Goal: Go to known website: Access a specific website the user already knows

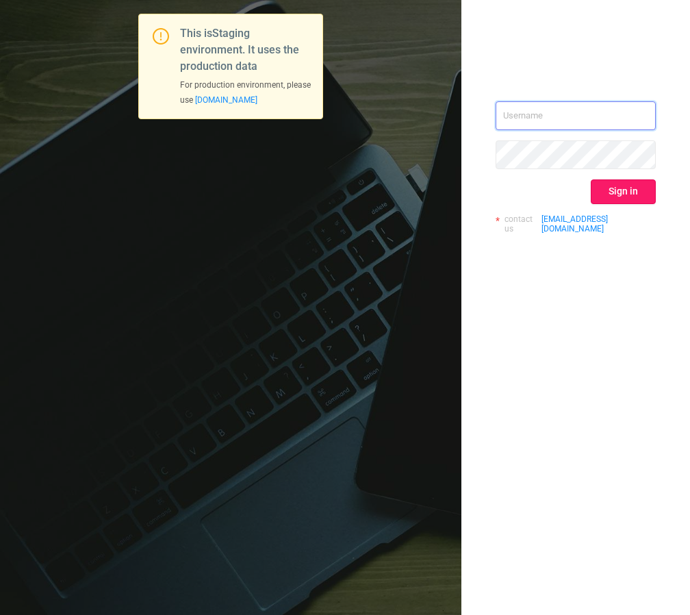
type input "izdrnja@mediaocean.com"
click at [629, 192] on button "Sign in" at bounding box center [623, 191] width 65 height 25
